Goal: Use online tool/utility: Use online tool/utility

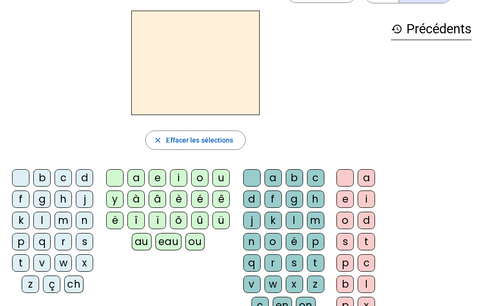
scroll to position [48, 0]
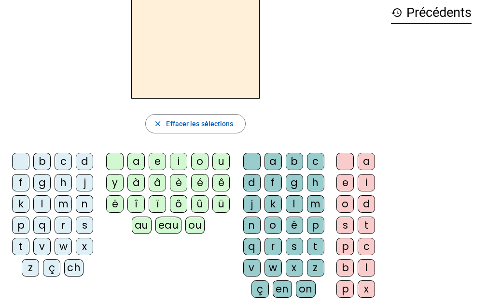
drag, startPoint x: 41, startPoint y: 227, endPoint x: 48, endPoint y: 225, distance: 8.3
click at [41, 227] on div "q" at bounding box center [41, 224] width 17 height 17
click at [223, 160] on div "u" at bounding box center [221, 161] width 17 height 17
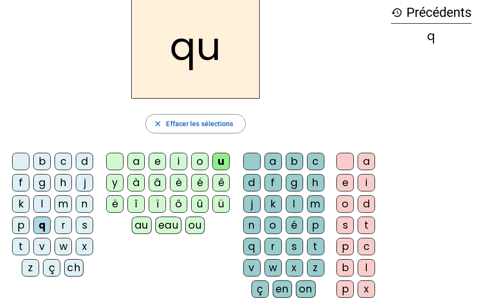
click at [361, 182] on div "i" at bounding box center [366, 182] width 17 height 17
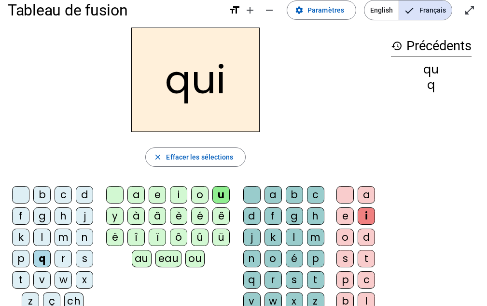
scroll to position [0, 0]
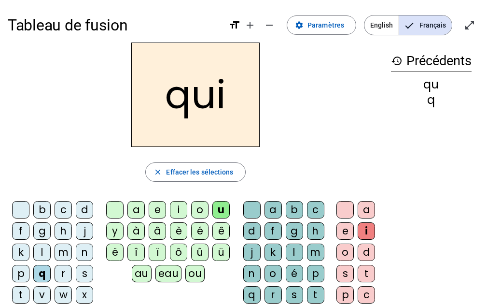
click at [224, 213] on div "u" at bounding box center [221, 209] width 17 height 17
click at [85, 271] on div "s" at bounding box center [84, 273] width 17 height 17
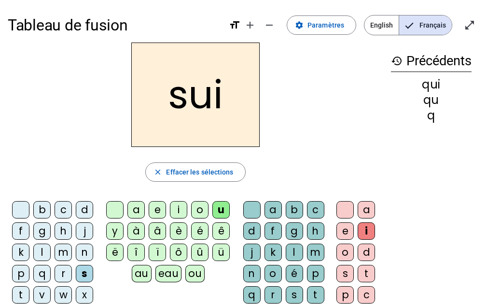
click at [223, 213] on div "u" at bounding box center [221, 209] width 17 height 17
click at [113, 212] on div at bounding box center [114, 209] width 17 height 17
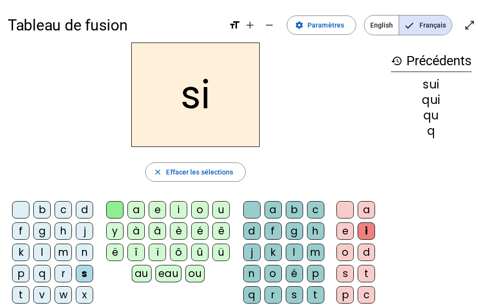
click at [83, 250] on div "n" at bounding box center [84, 251] width 17 height 17
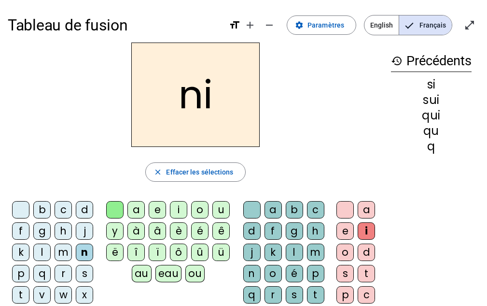
click at [340, 233] on div "e" at bounding box center [345, 230] width 17 height 17
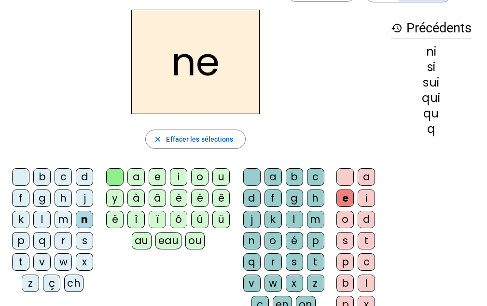
scroll to position [48, 0]
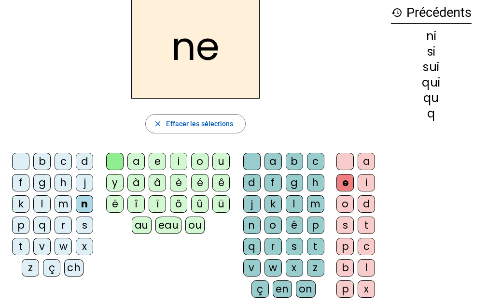
click at [40, 227] on div "q" at bounding box center [41, 224] width 17 height 17
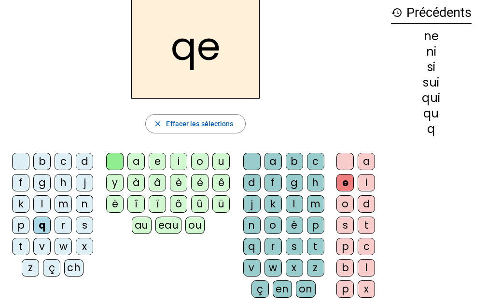
click at [218, 160] on div "u" at bounding box center [221, 161] width 17 height 17
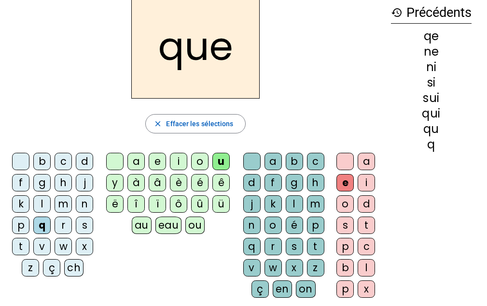
click at [367, 190] on div "i" at bounding box center [366, 182] width 17 height 17
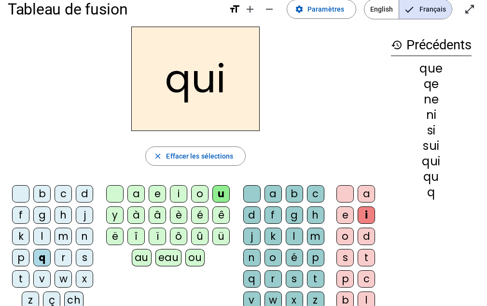
scroll to position [0, 0]
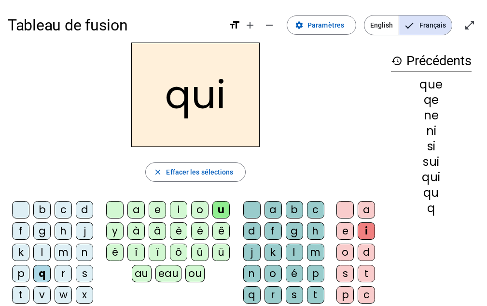
click at [43, 277] on div "q" at bounding box center [41, 273] width 17 height 17
click at [223, 212] on div "u" at bounding box center [221, 209] width 17 height 17
click at [83, 272] on div "s" at bounding box center [84, 273] width 17 height 17
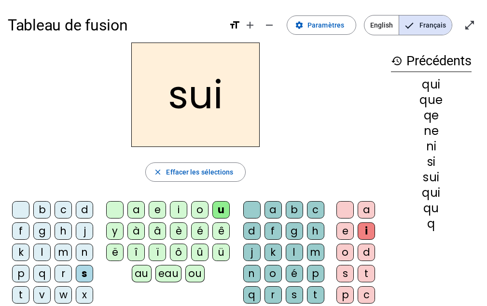
click at [221, 210] on div "u" at bounding box center [221, 209] width 17 height 17
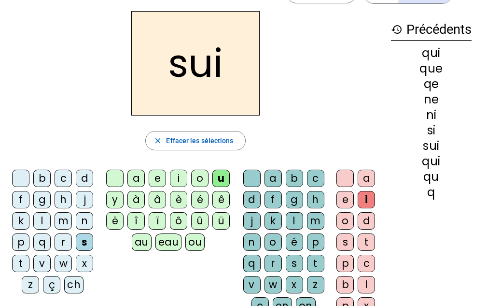
scroll to position [48, 0]
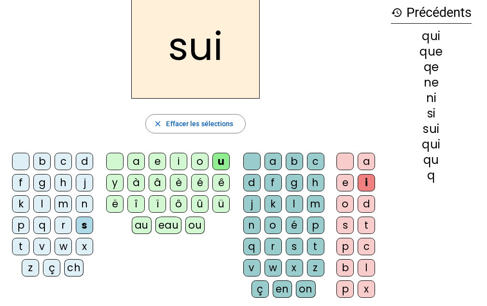
click at [114, 159] on div at bounding box center [114, 161] width 17 height 17
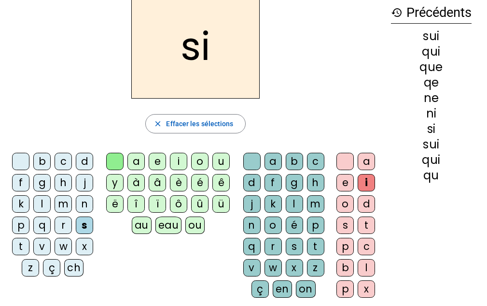
click at [85, 207] on div "n" at bounding box center [84, 203] width 17 height 17
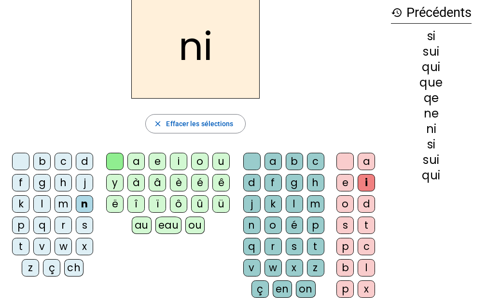
scroll to position [97, 0]
